Goal: Information Seeking & Learning: Learn about a topic

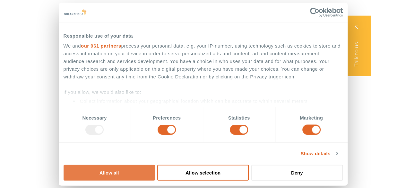
click at [155, 164] on button "Allow all" at bounding box center [108, 172] width 91 height 16
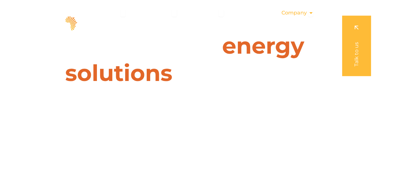
click at [296, 12] on span "Company" at bounding box center [293, 13] width 25 height 8
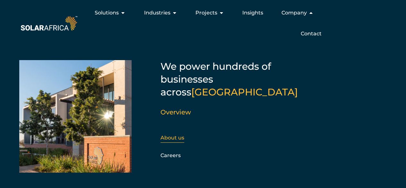
click at [172, 134] on link "About us" at bounding box center [172, 137] width 24 height 6
